Goal: Complete application form

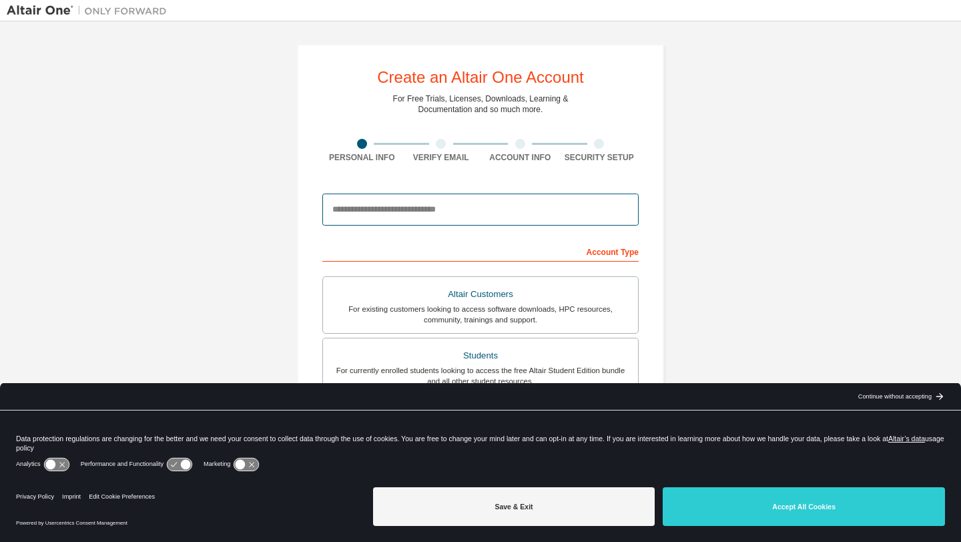
click at [402, 211] on input "email" at bounding box center [480, 209] width 316 height 32
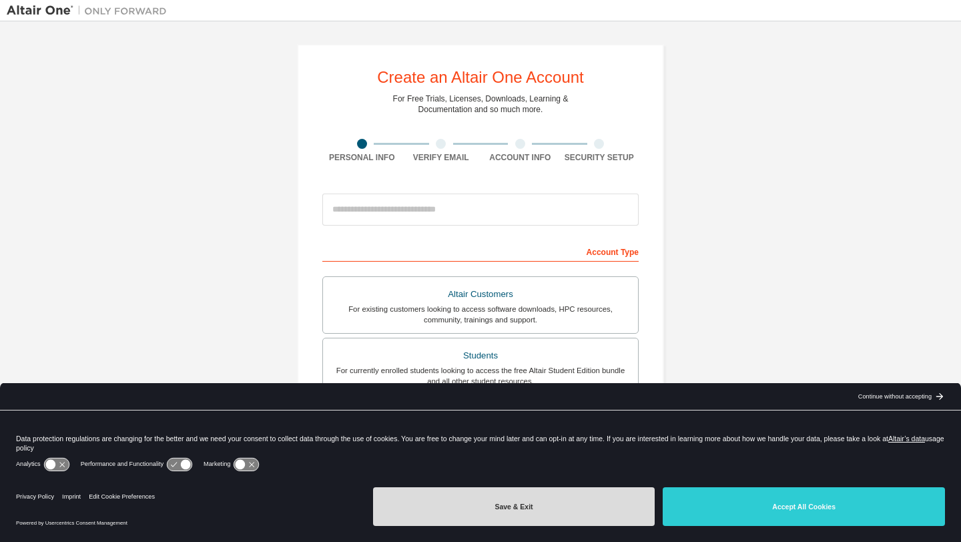
click at [575, 515] on button "Save & Exit" at bounding box center [514, 506] width 282 height 39
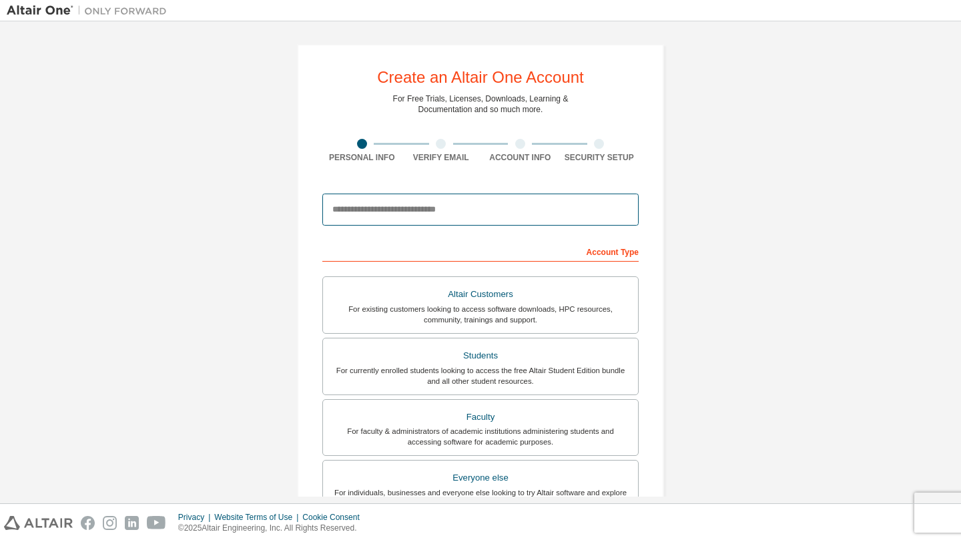
click at [534, 217] on input "email" at bounding box center [480, 209] width 316 height 32
type input "**********"
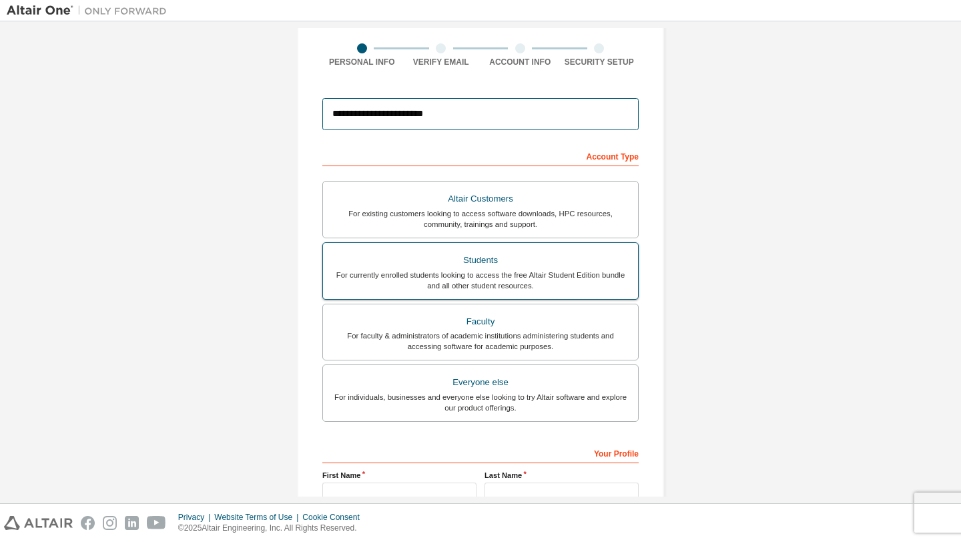
scroll to position [97, 0]
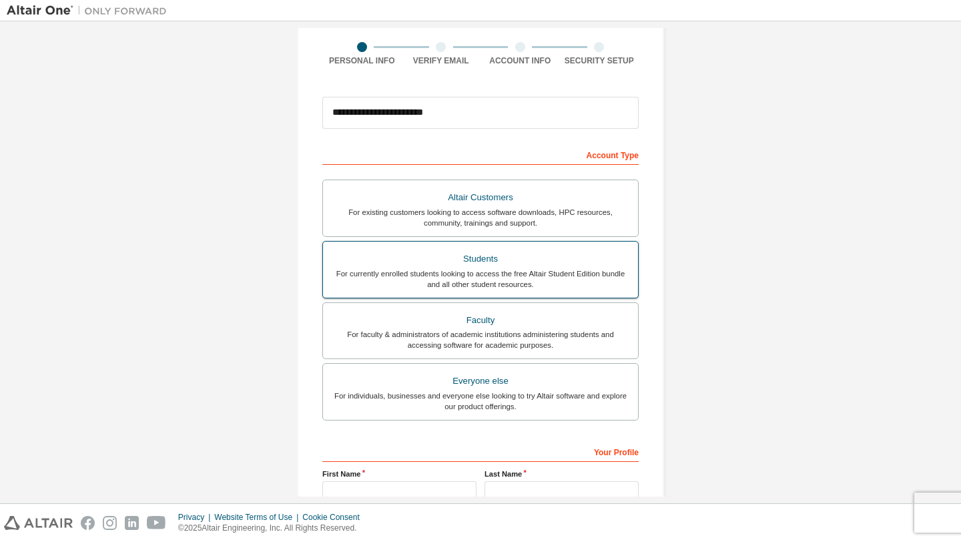
click at [480, 277] on div "For currently enrolled students looking to access the free Altair Student Editi…" at bounding box center [480, 278] width 299 height 21
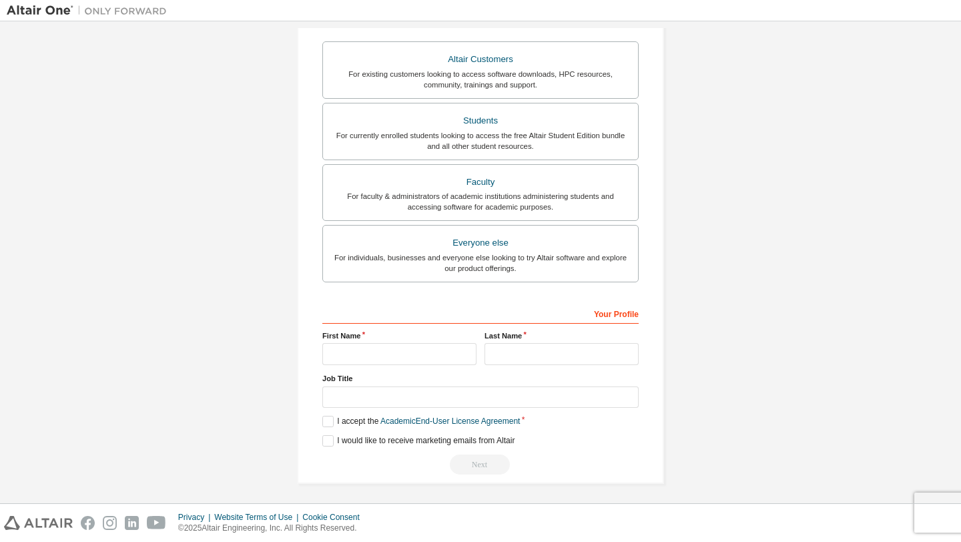
scroll to position [238, 0]
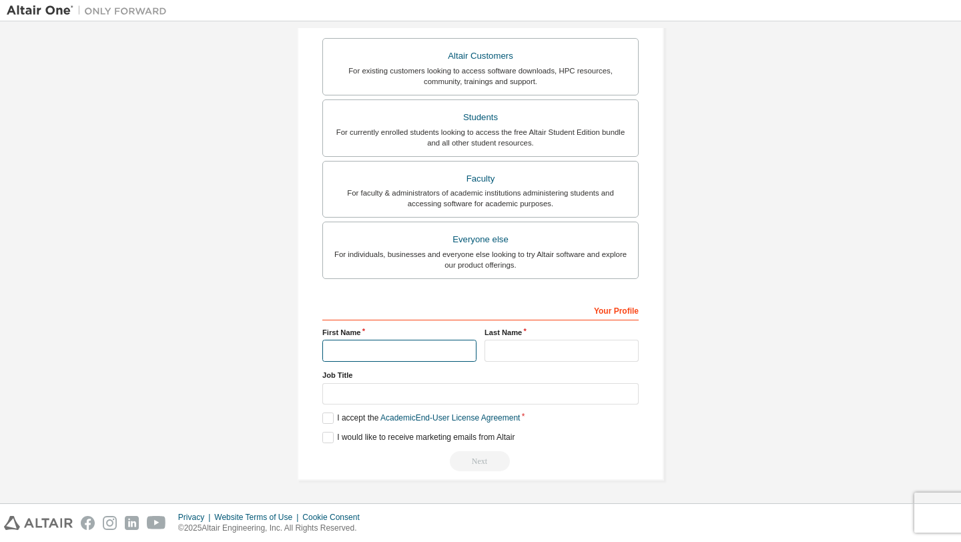
click at [420, 352] on input "text" at bounding box center [399, 351] width 154 height 22
type input "*****"
type input "********"
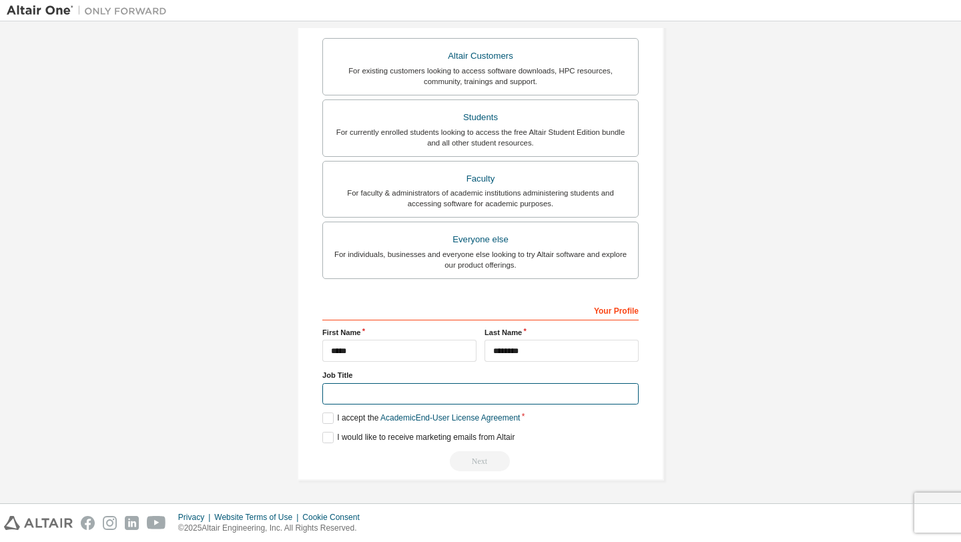
type input "*"
type input "*******"
click at [335, 420] on label "I accept the Academic End-User License Agreement" at bounding box center [420, 417] width 197 height 11
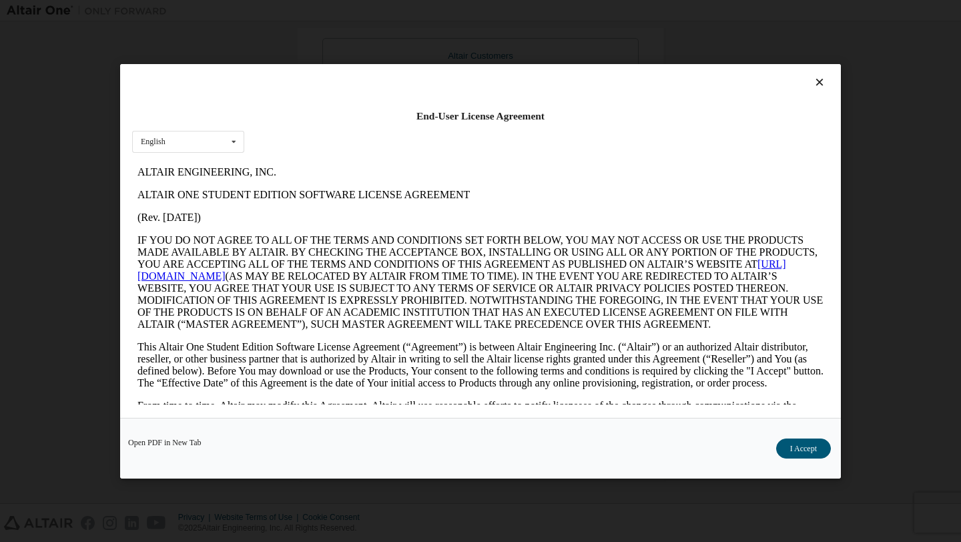
scroll to position [0, 0]
click at [792, 451] on button "I Accept" at bounding box center [803, 448] width 55 height 20
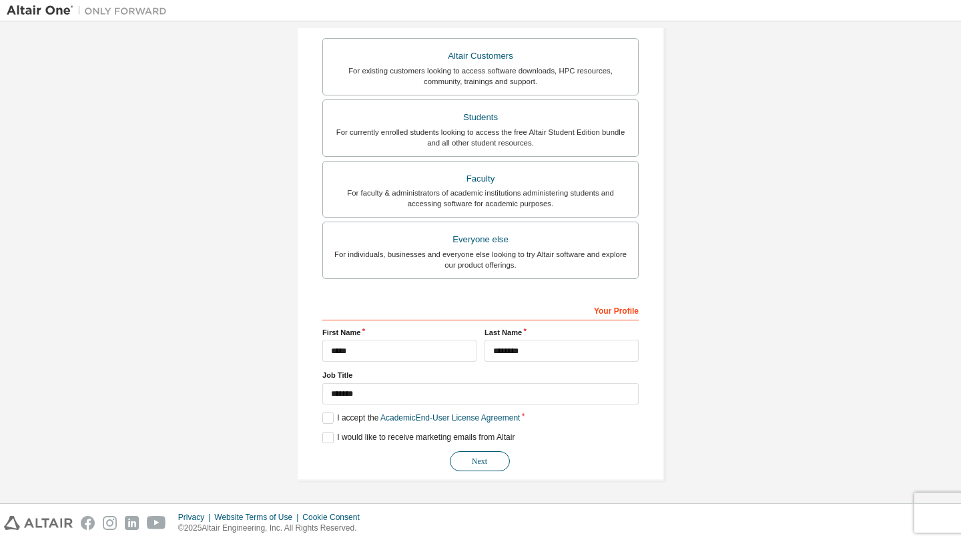
click at [466, 458] on button "Next" at bounding box center [480, 461] width 60 height 20
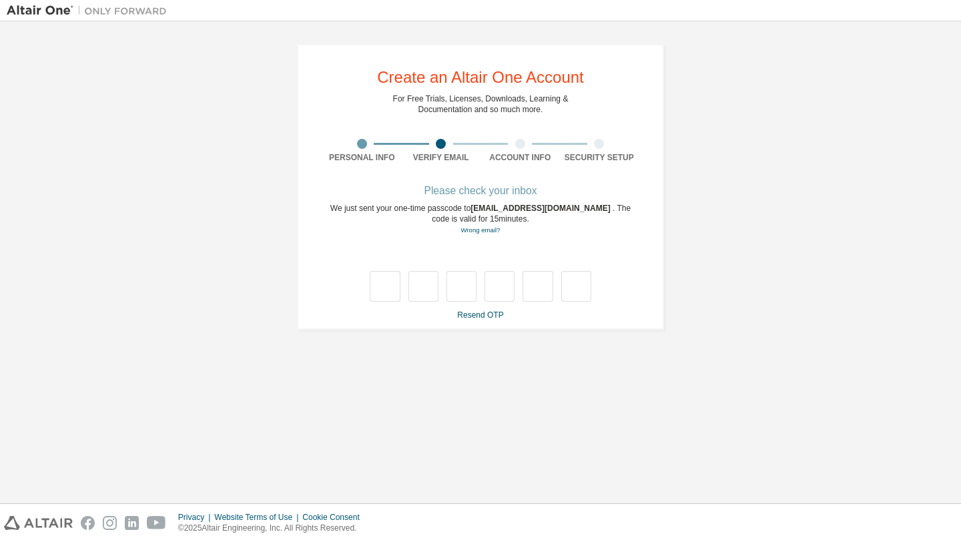
type input "*"
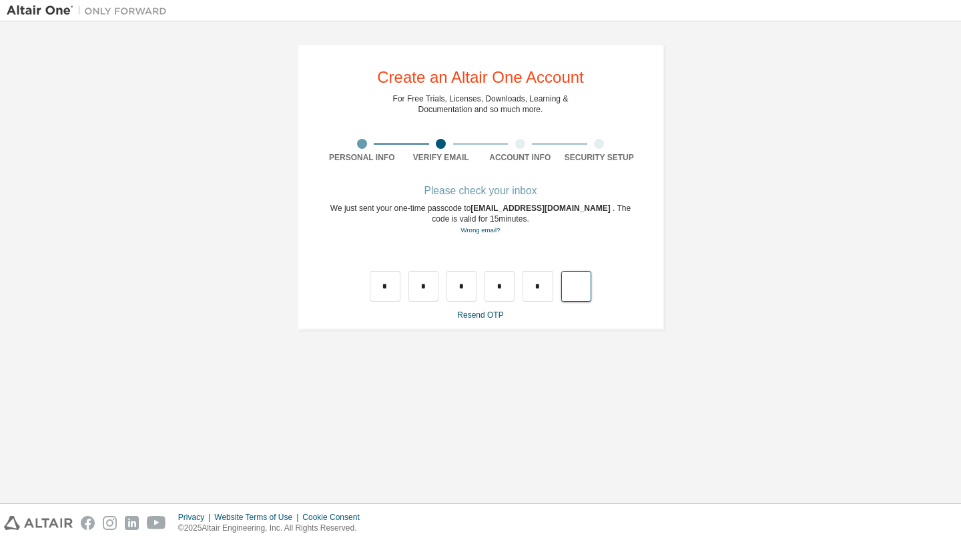
type input "*"
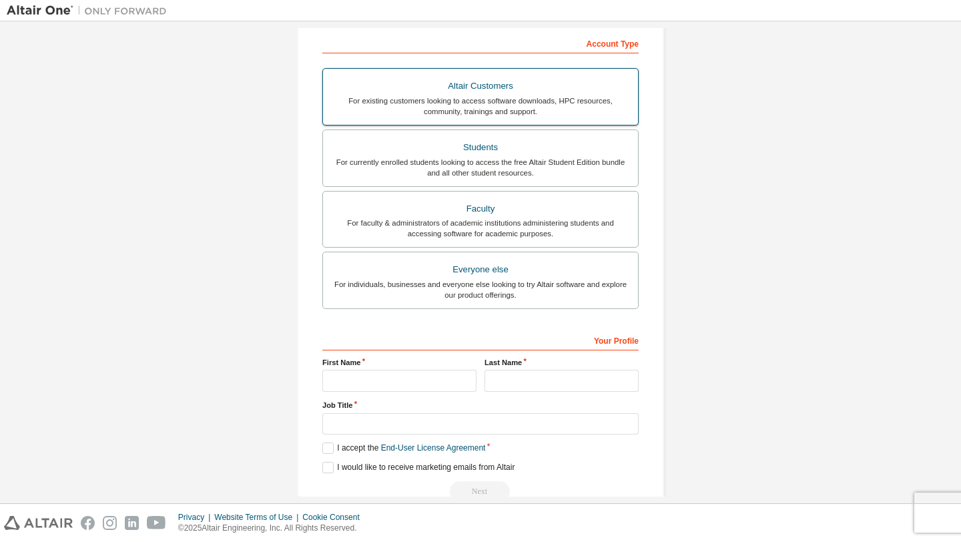
scroll to position [238, 0]
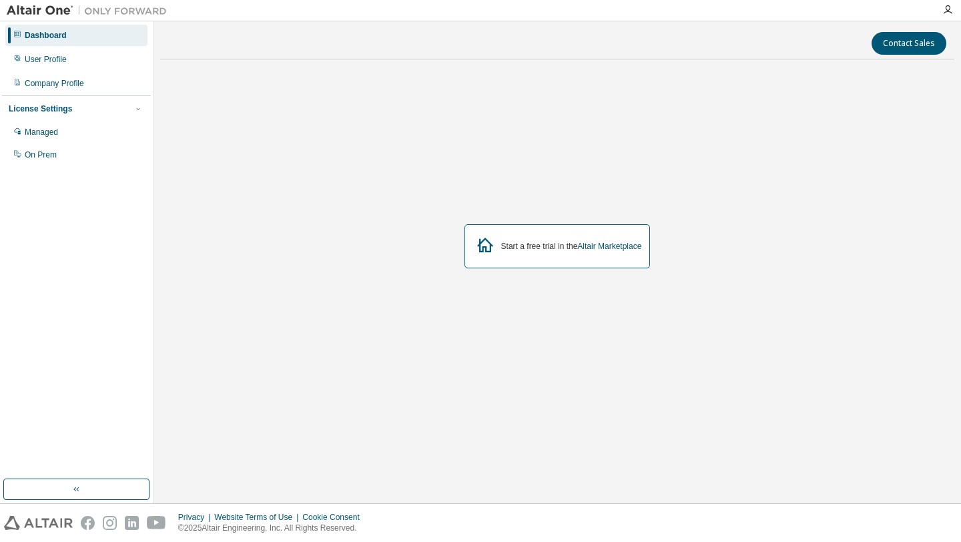
click at [606, 240] on div "Start a free trial in the Altair Marketplace" at bounding box center [557, 246] width 186 height 44
click at [604, 245] on link "Altair Marketplace" at bounding box center [609, 245] width 64 height 9
